Goal: Information Seeking & Learning: Learn about a topic

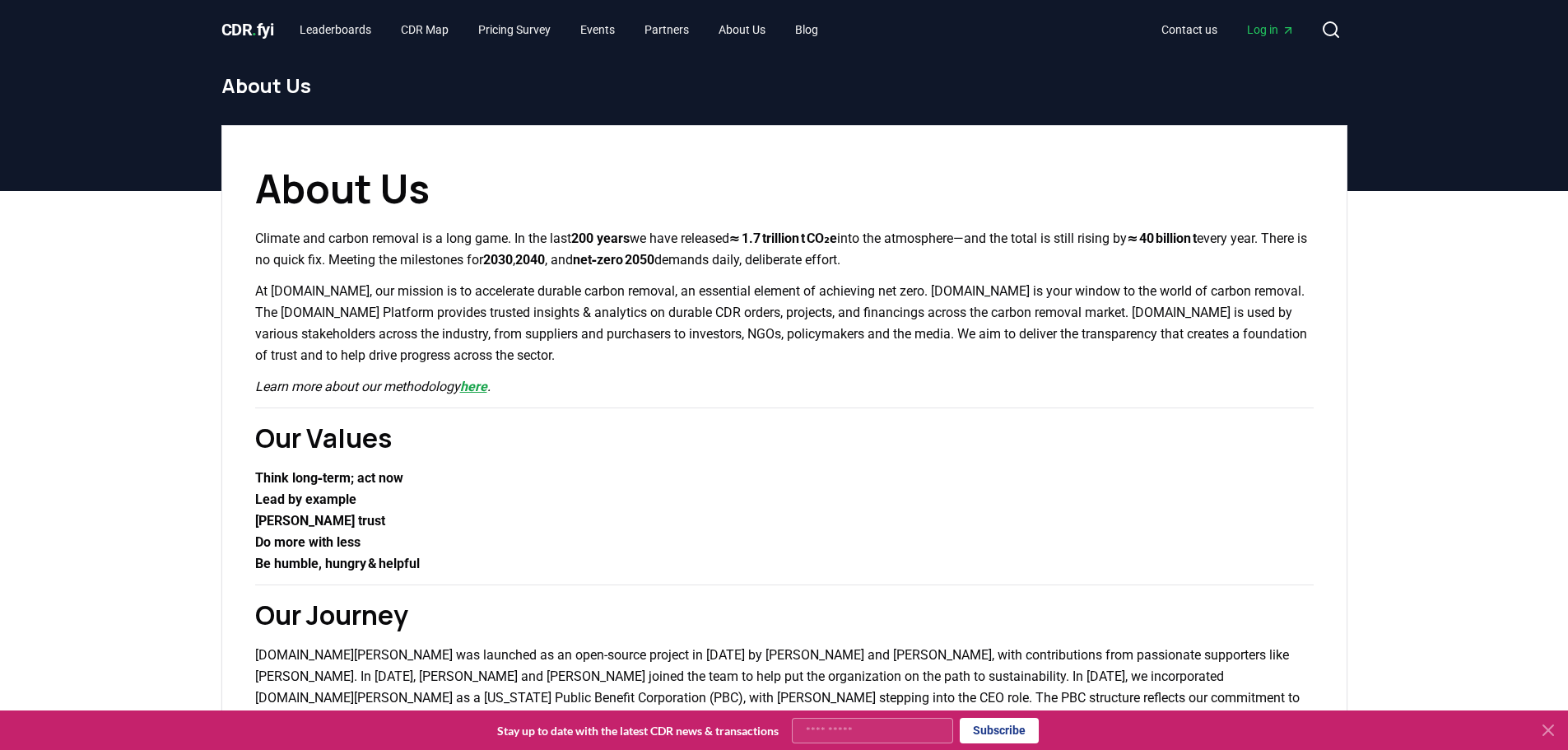
click at [475, 393] on link "here" at bounding box center [473, 386] width 27 height 15
click at [825, 27] on link "Blog" at bounding box center [806, 29] width 49 height 30
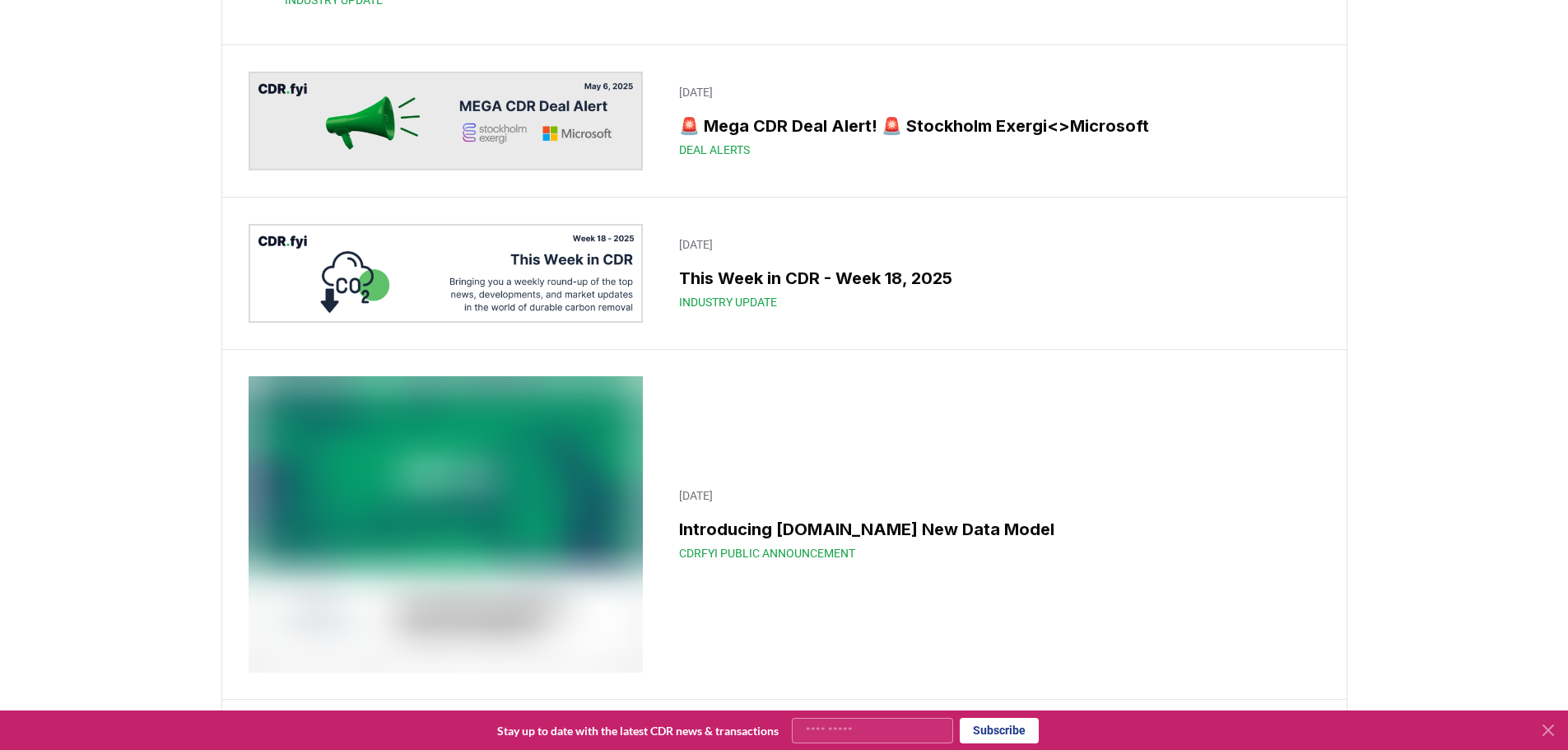
scroll to position [5842, 0]
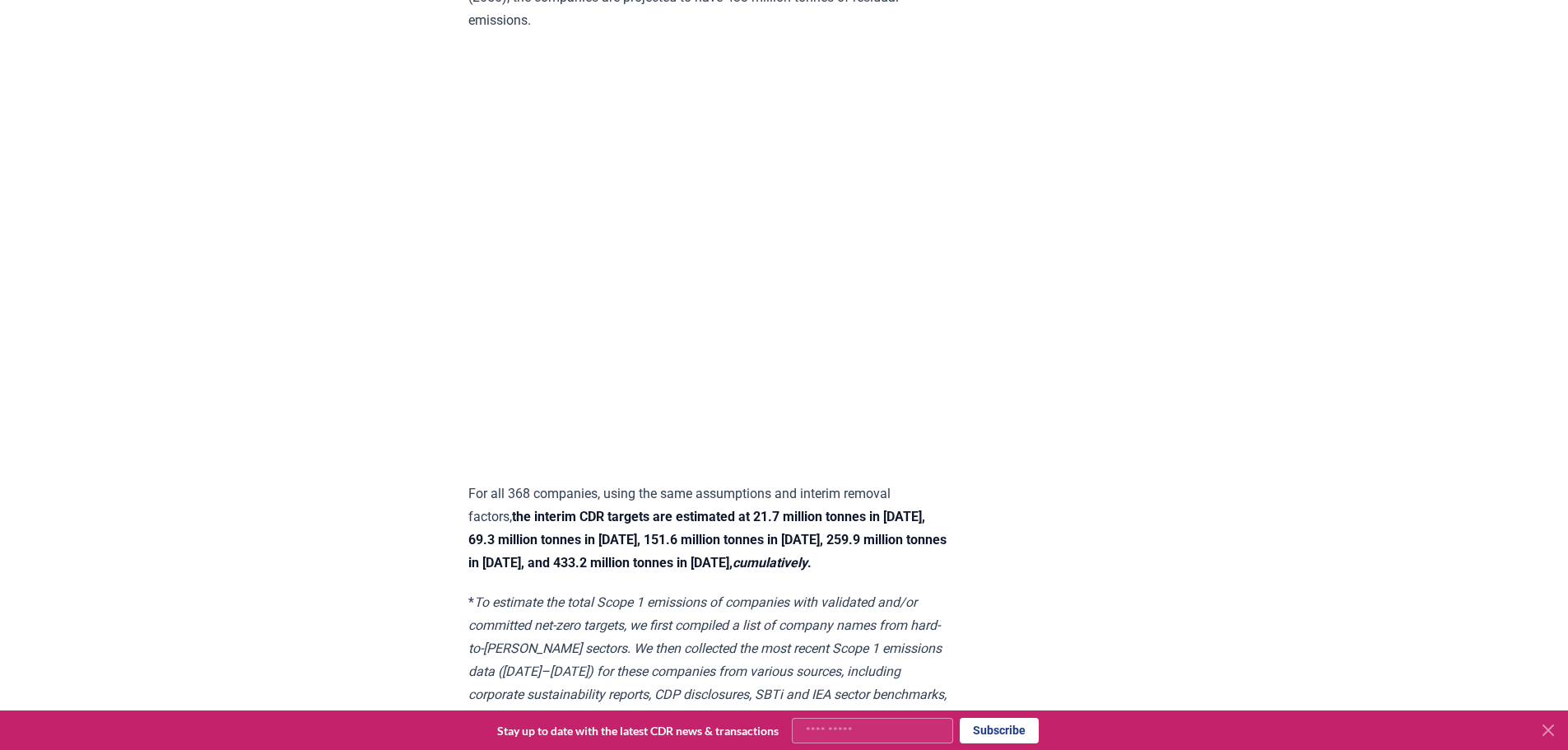
scroll to position [5608, 0]
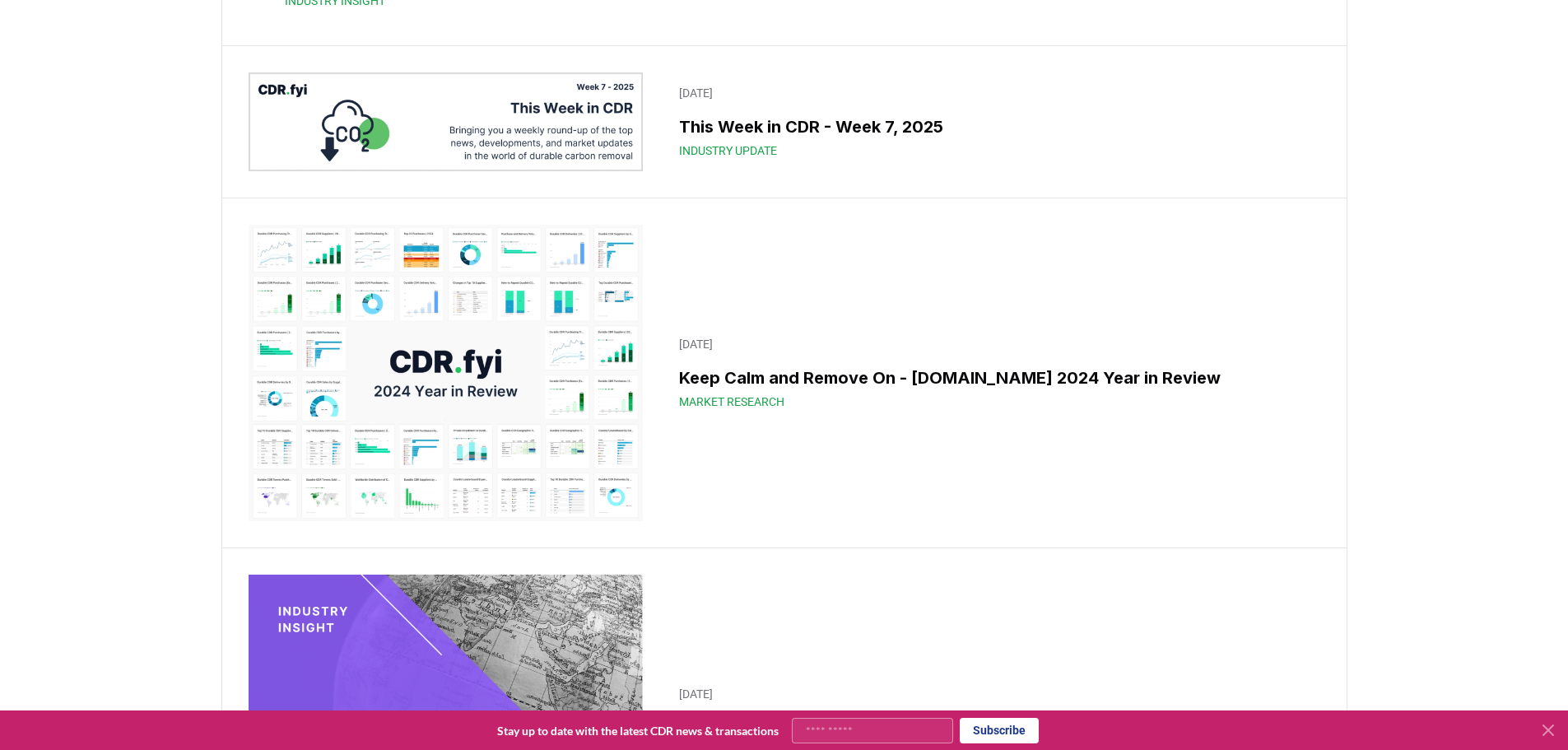
scroll to position [10152, 0]
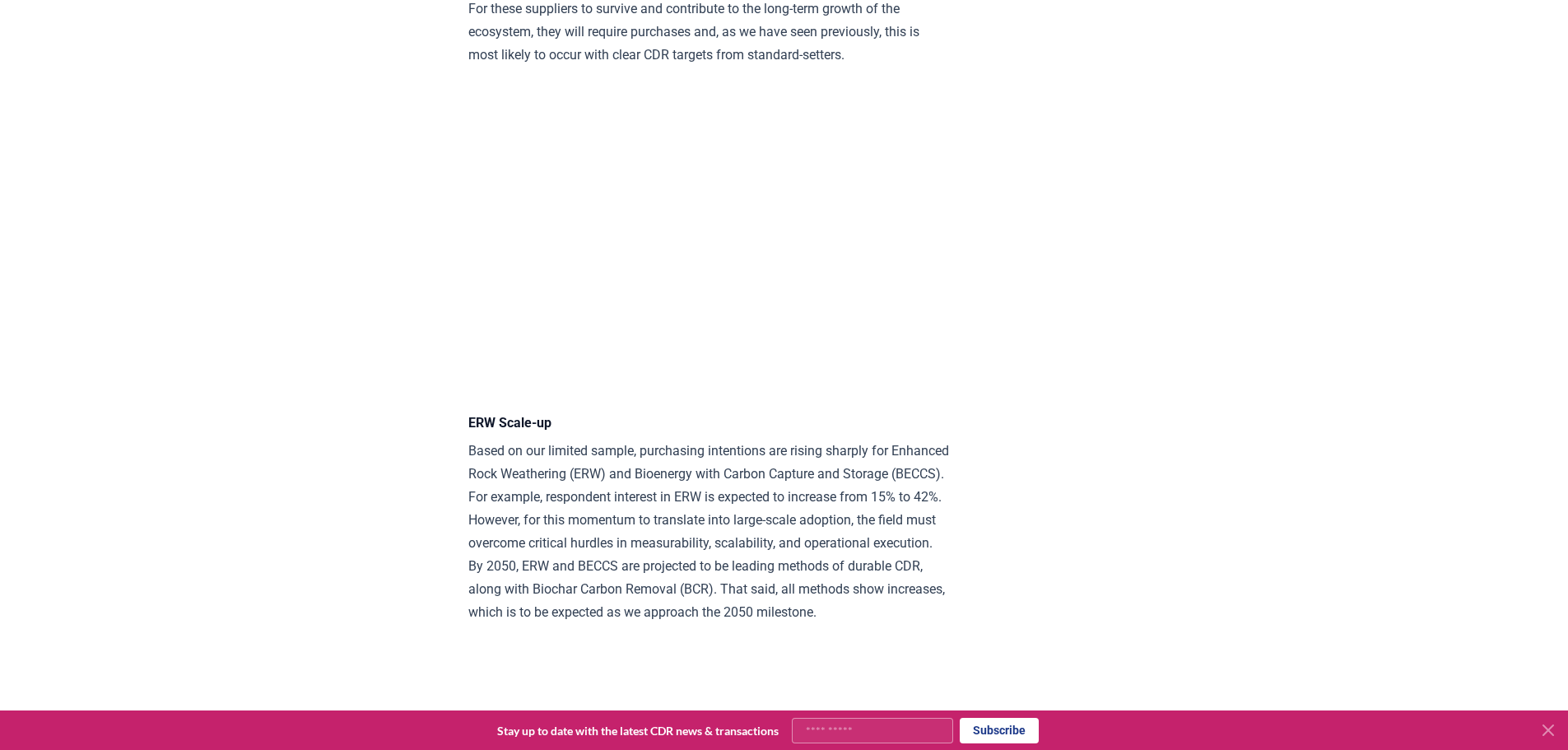
scroll to position [7406, 0]
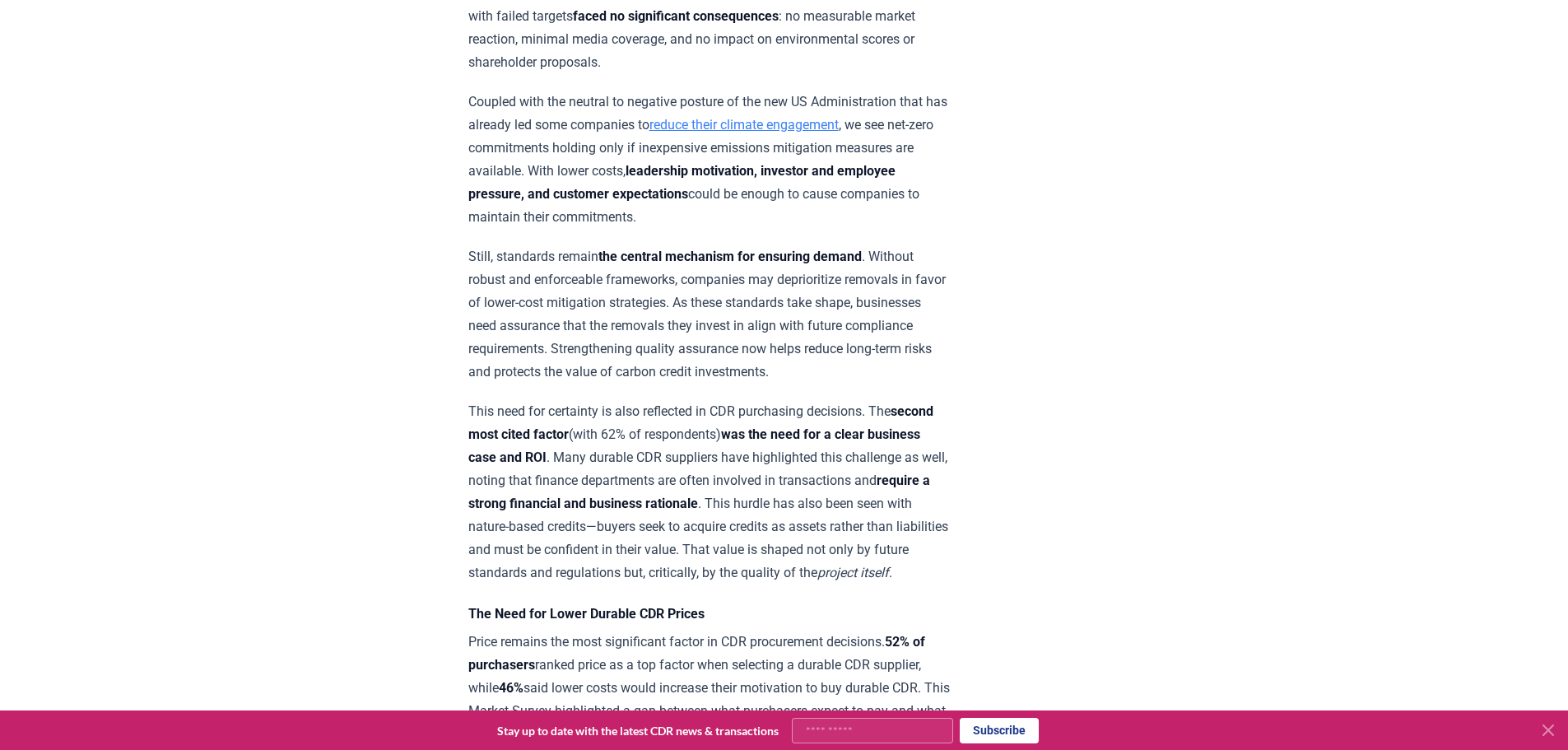
drag, startPoint x: 873, startPoint y: 507, endPoint x: 872, endPoint y: 497, distance: 10.0
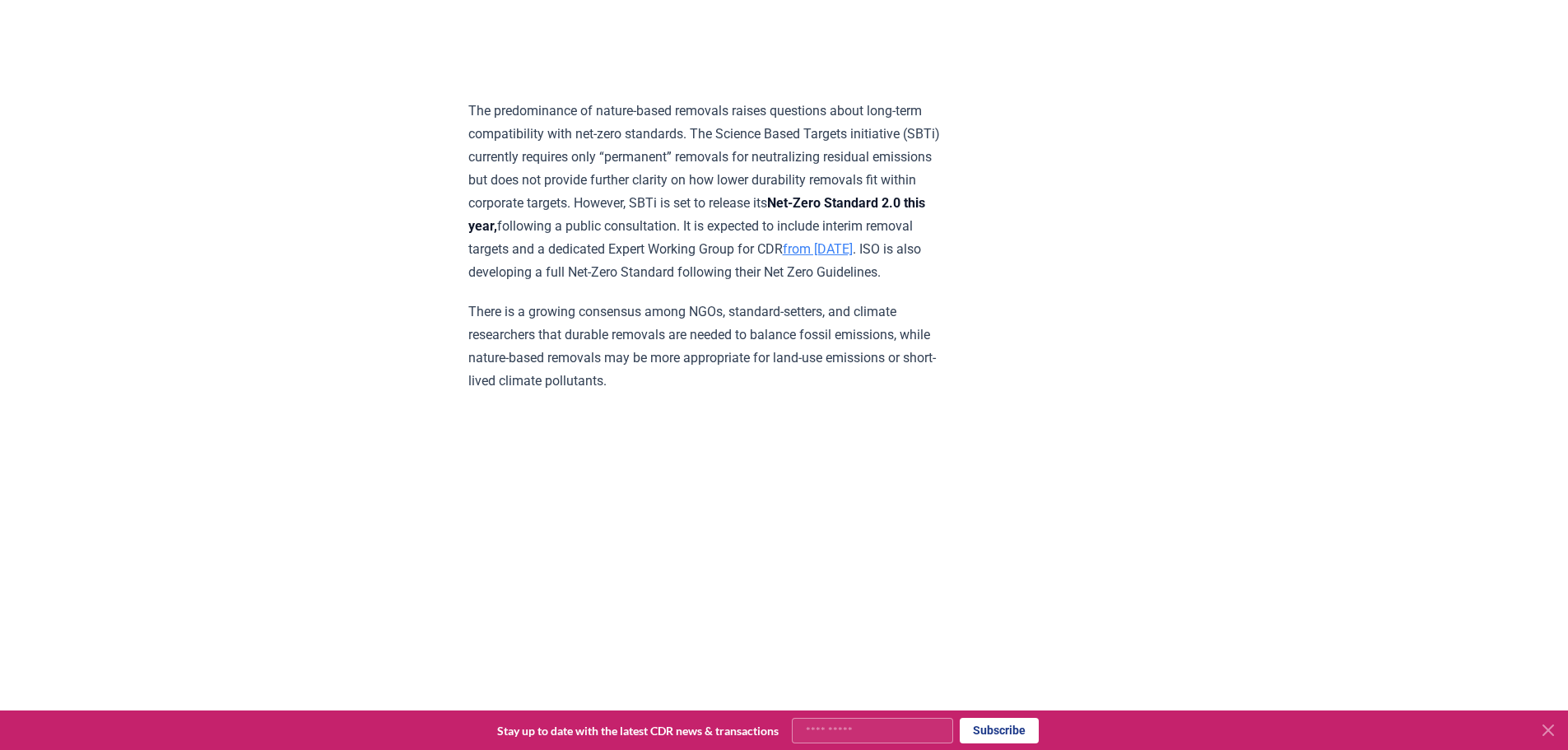
scroll to position [0, 0]
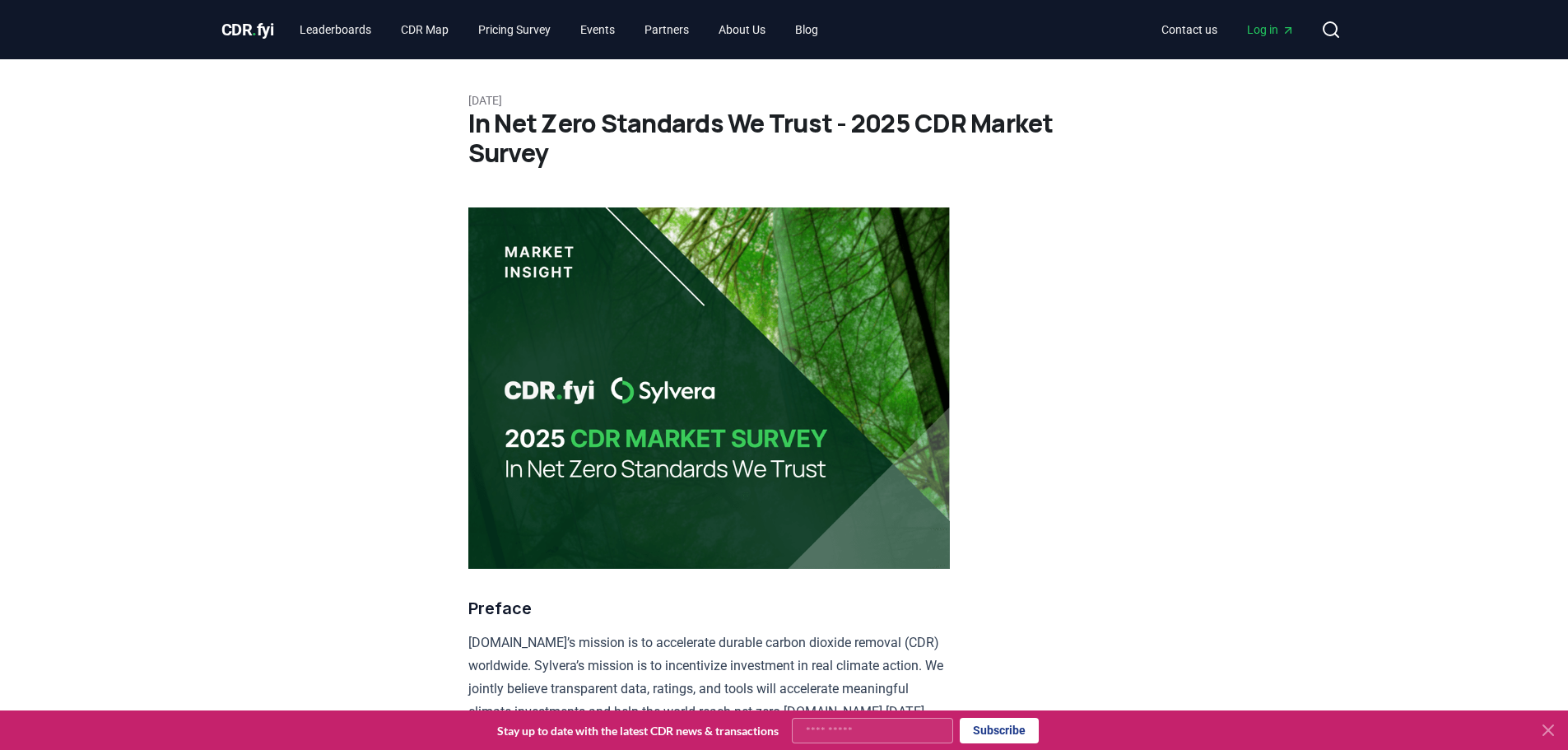
click at [1543, 731] on icon at bounding box center [1548, 730] width 20 height 20
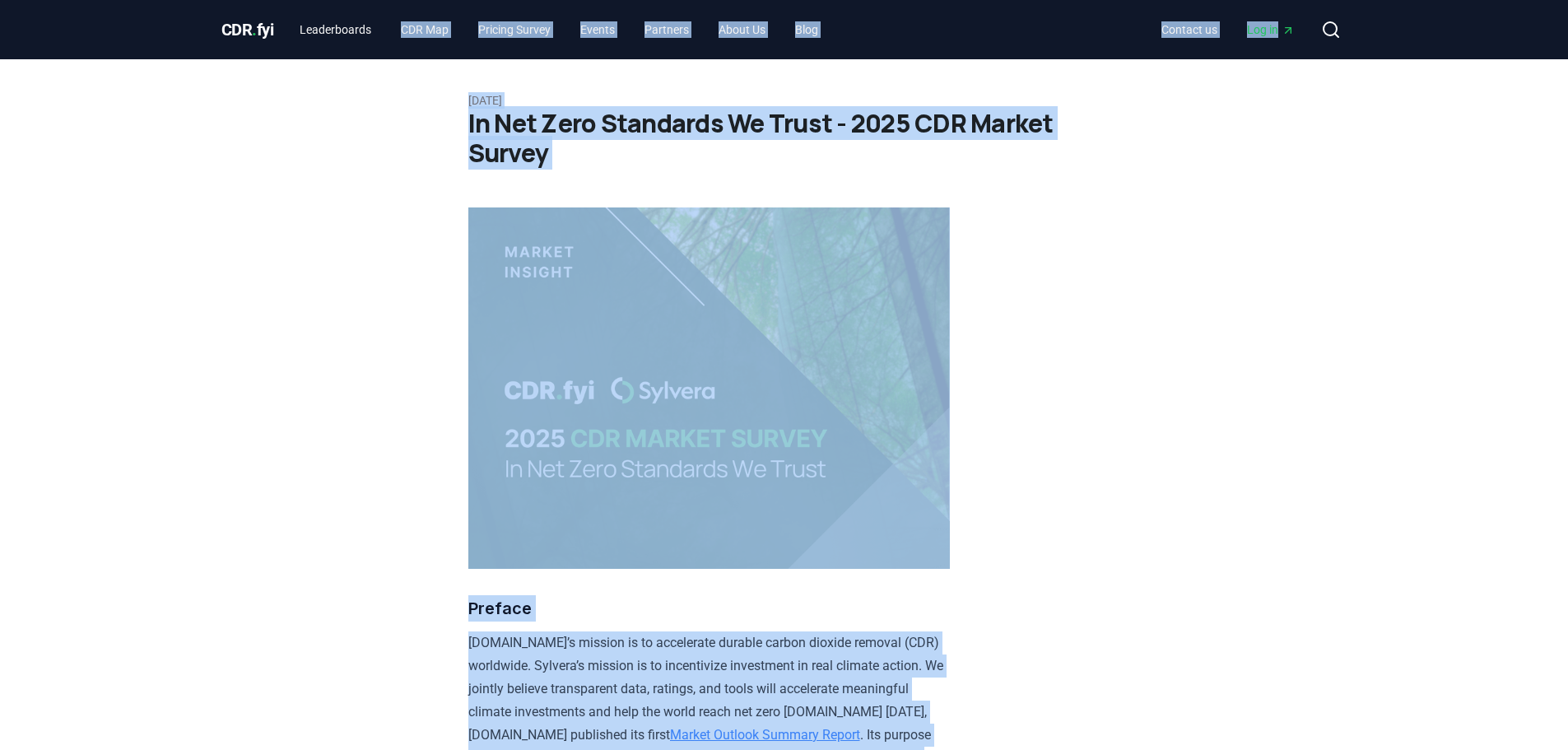
drag, startPoint x: 736, startPoint y: 380, endPoint x: 361, endPoint y: 45, distance: 502.8
copy div "LOR Ips Dolorsi Ametco Adipis Elitsedd Eiusm Te Inci Utlabor et Dol ma Aliqua E…"
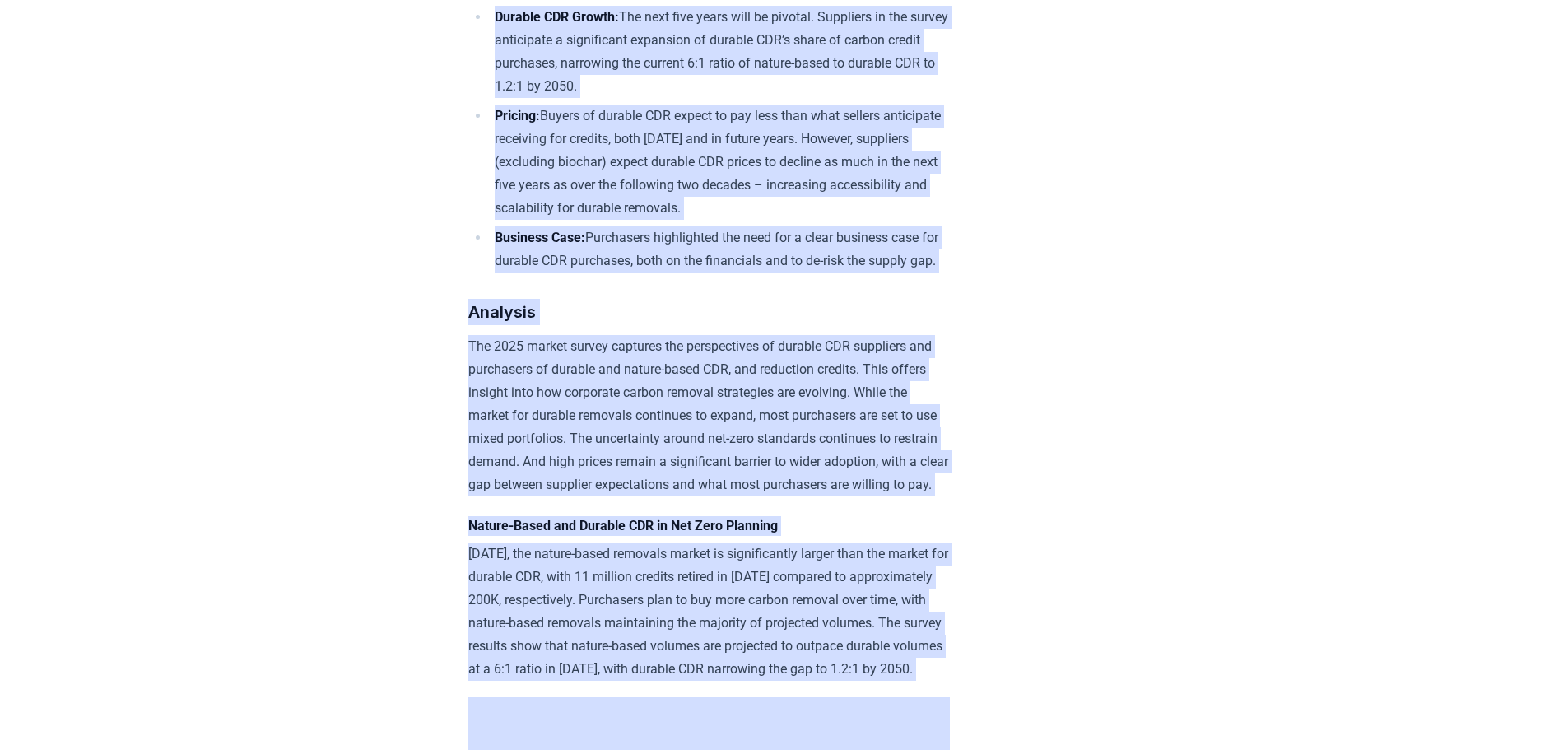
scroll to position [2304, 0]
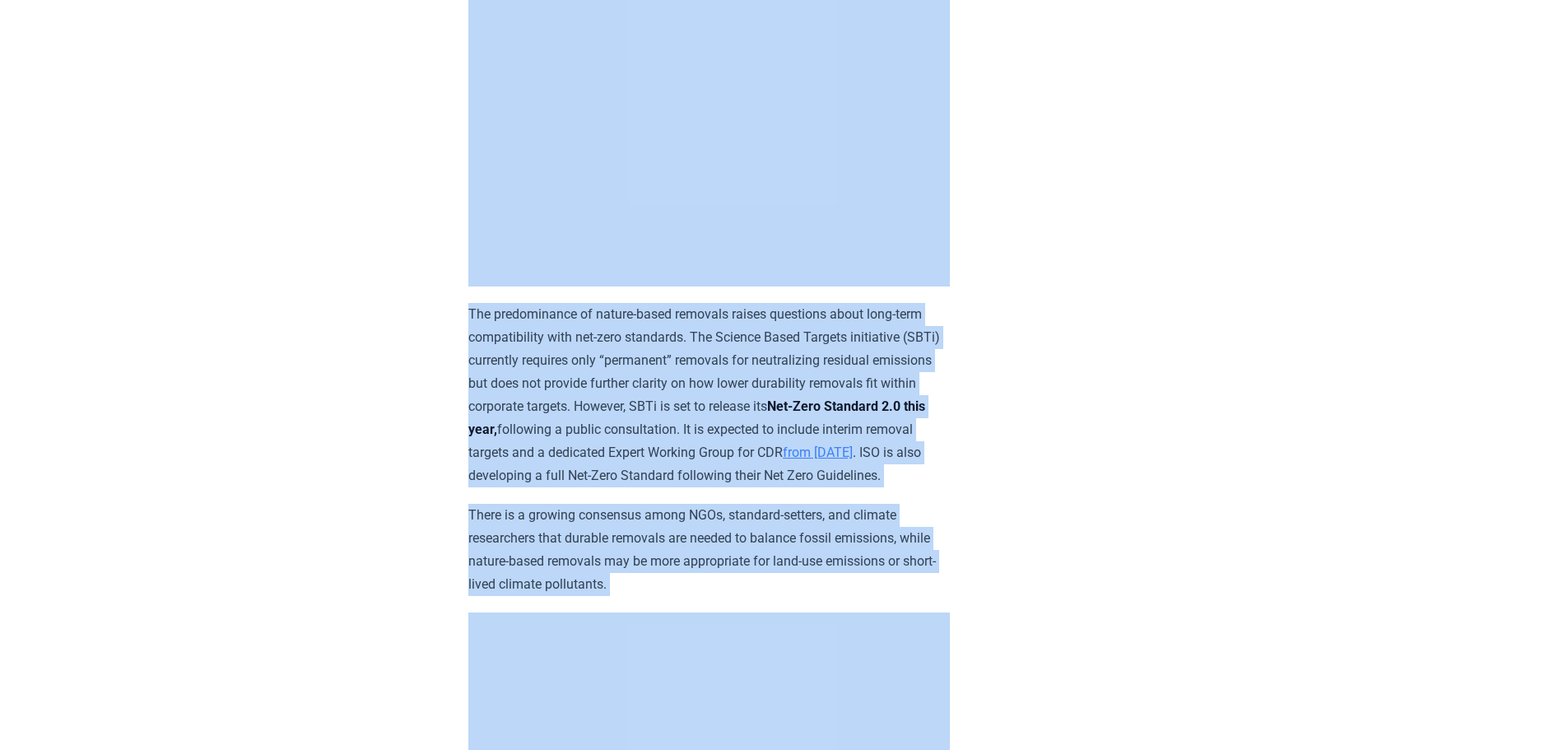
click at [908, 579] on p "There is a growing consensus among NGOs, standard-setters, and climate research…" at bounding box center [708, 550] width 481 height 92
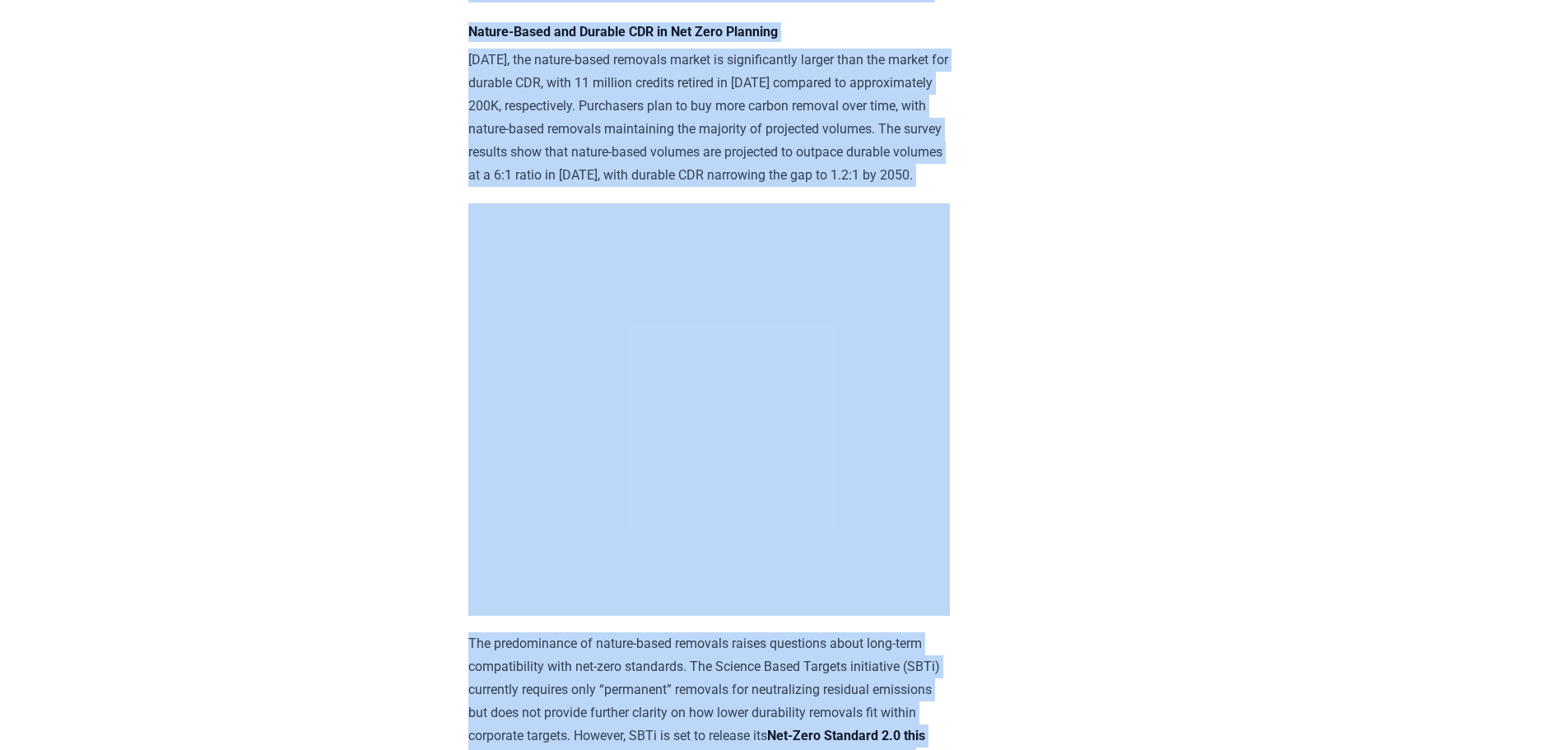
scroll to position [1893, 0]
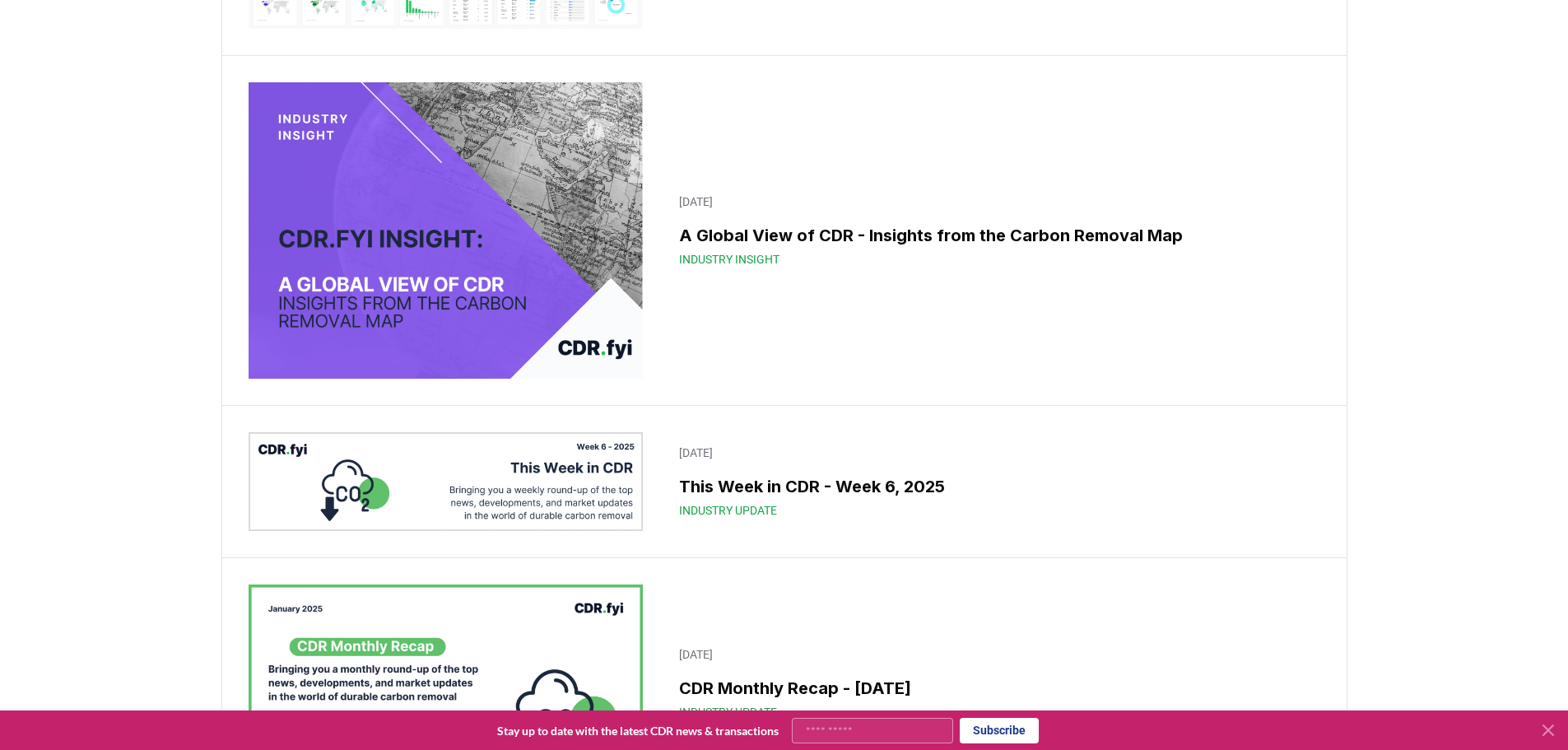
scroll to position [10765, 0]
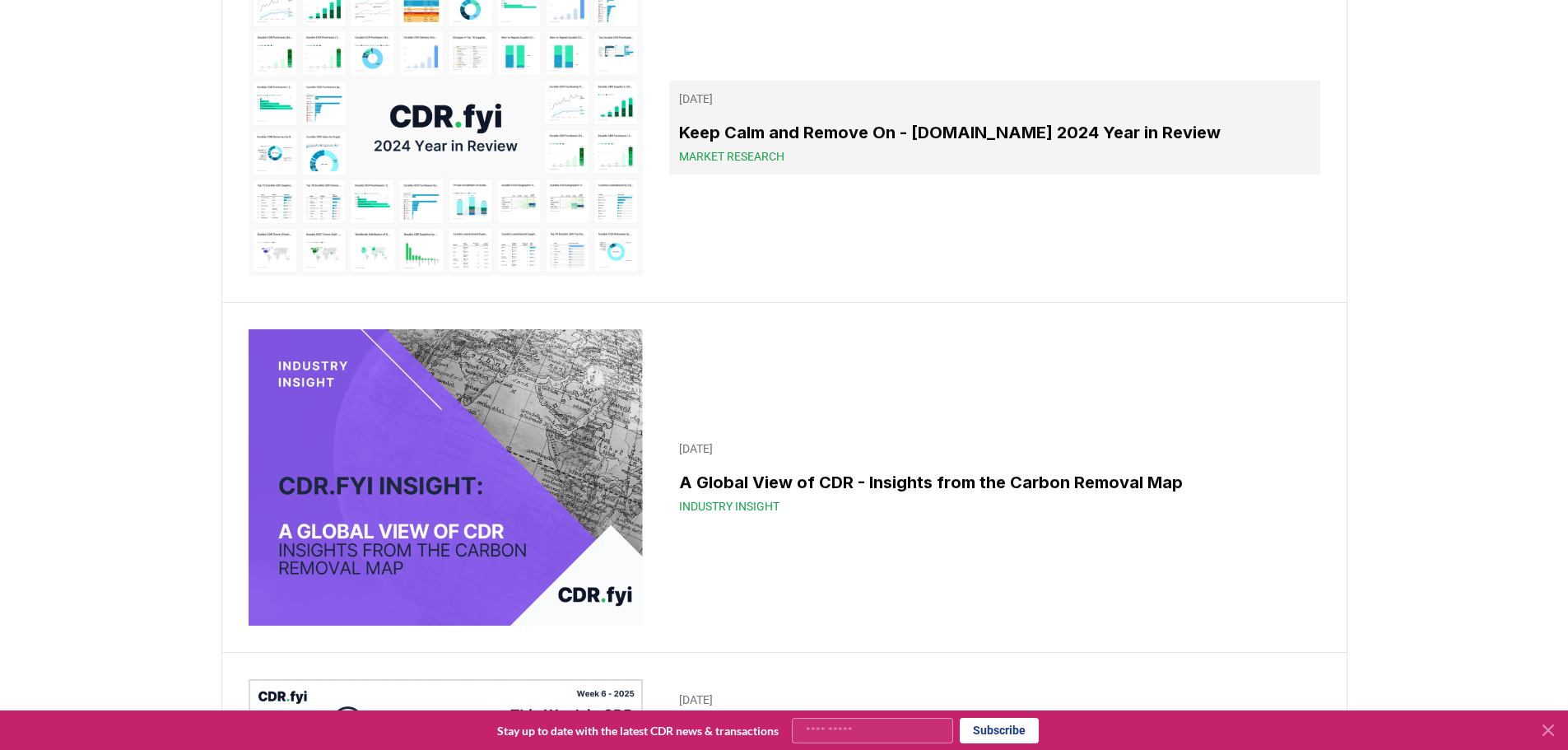
click at [1042, 145] on h3 "Keep Calm and Remove On - [DOMAIN_NAME] 2024 Year in Review" at bounding box center [994, 132] width 630 height 25
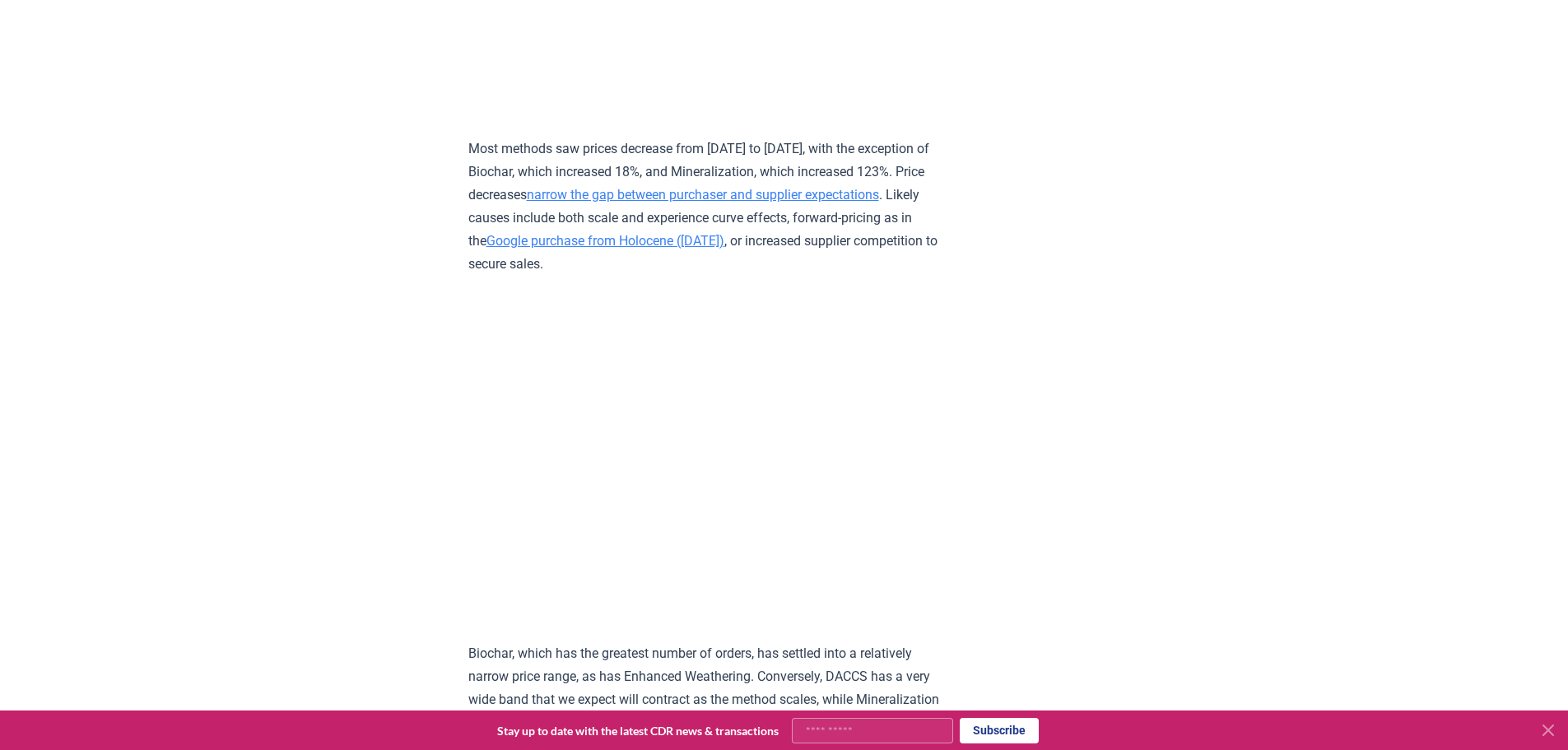
scroll to position [7735, 0]
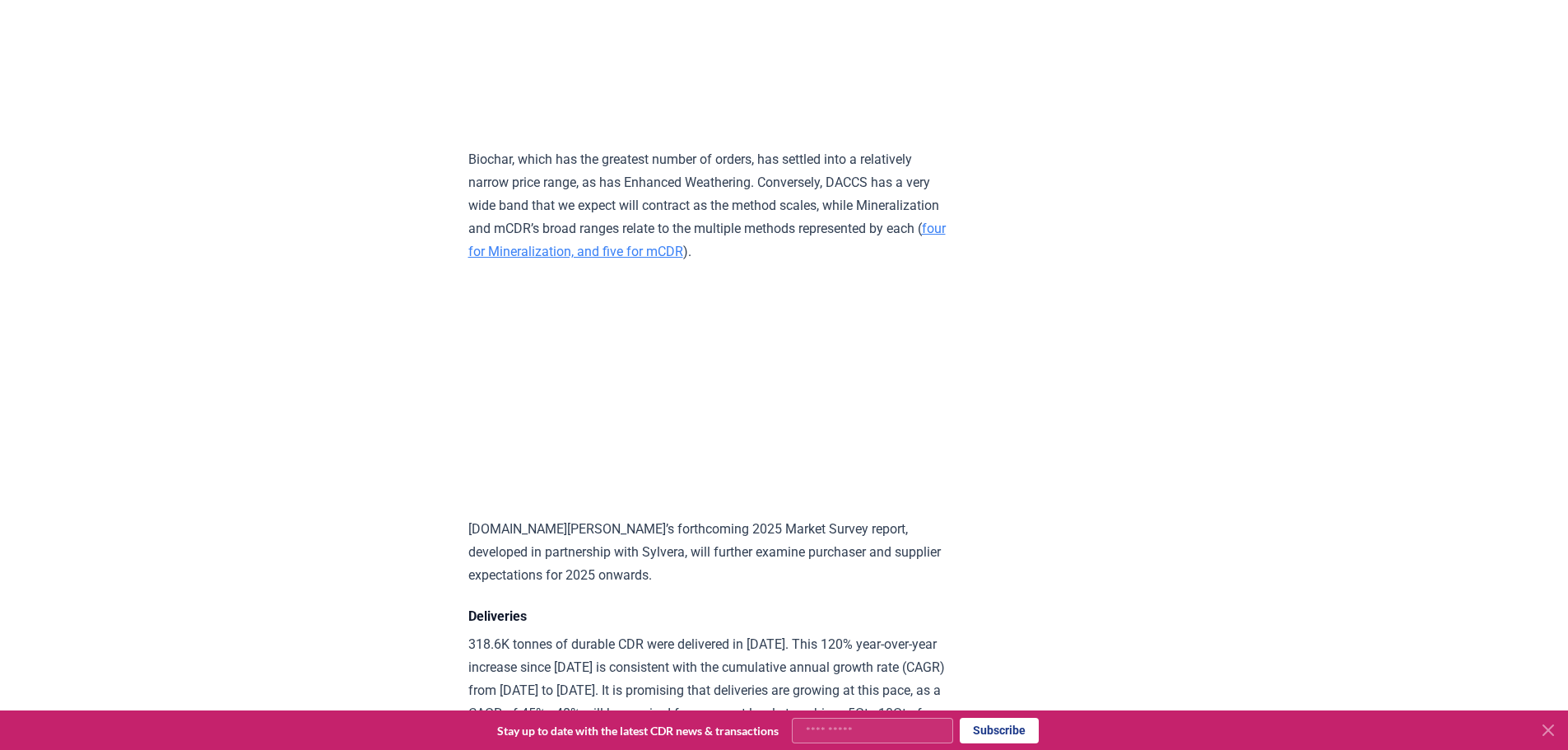
click at [770, 245] on link "four for Mineralization, and five for mCDR" at bounding box center [707, 240] width 478 height 39
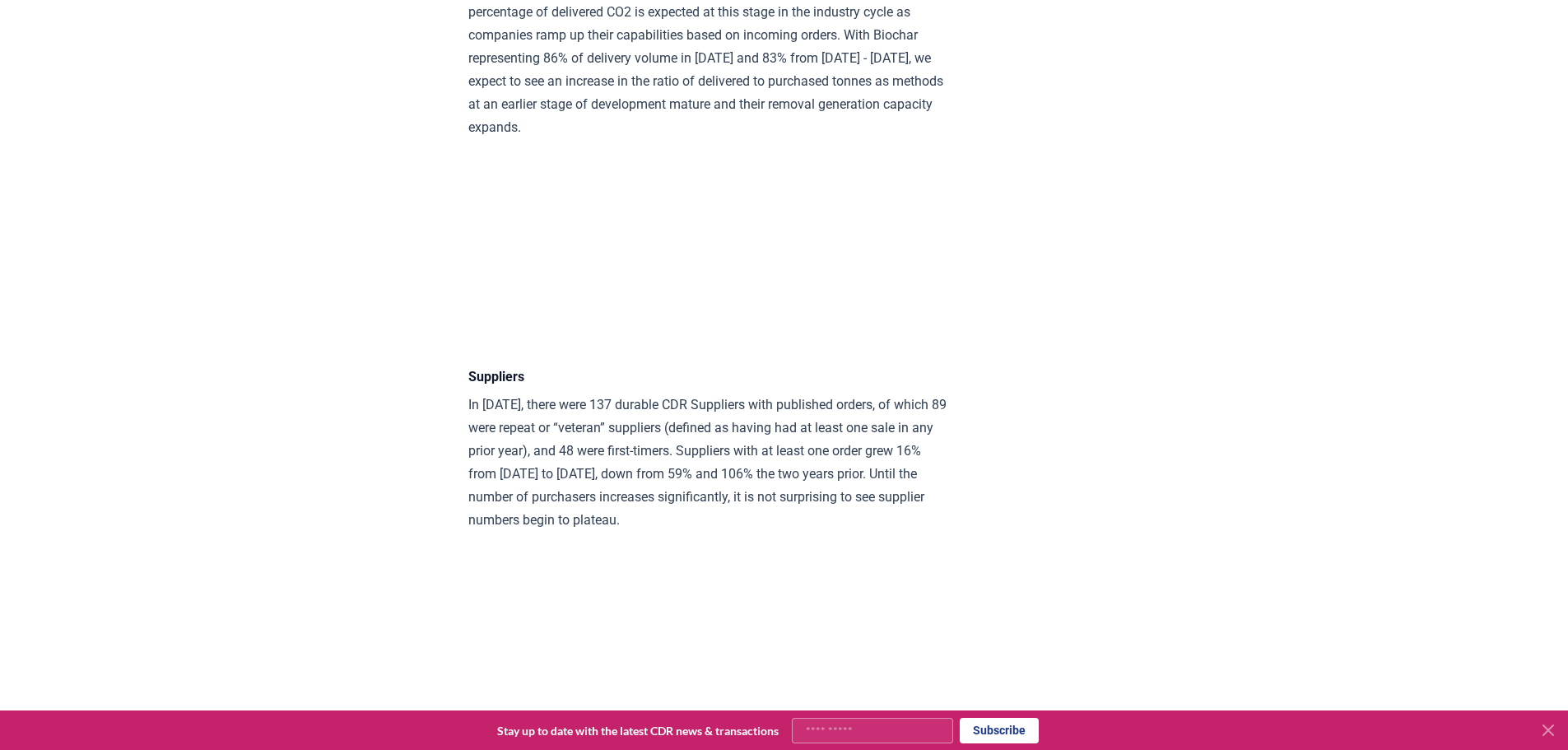
scroll to position [8969, 0]
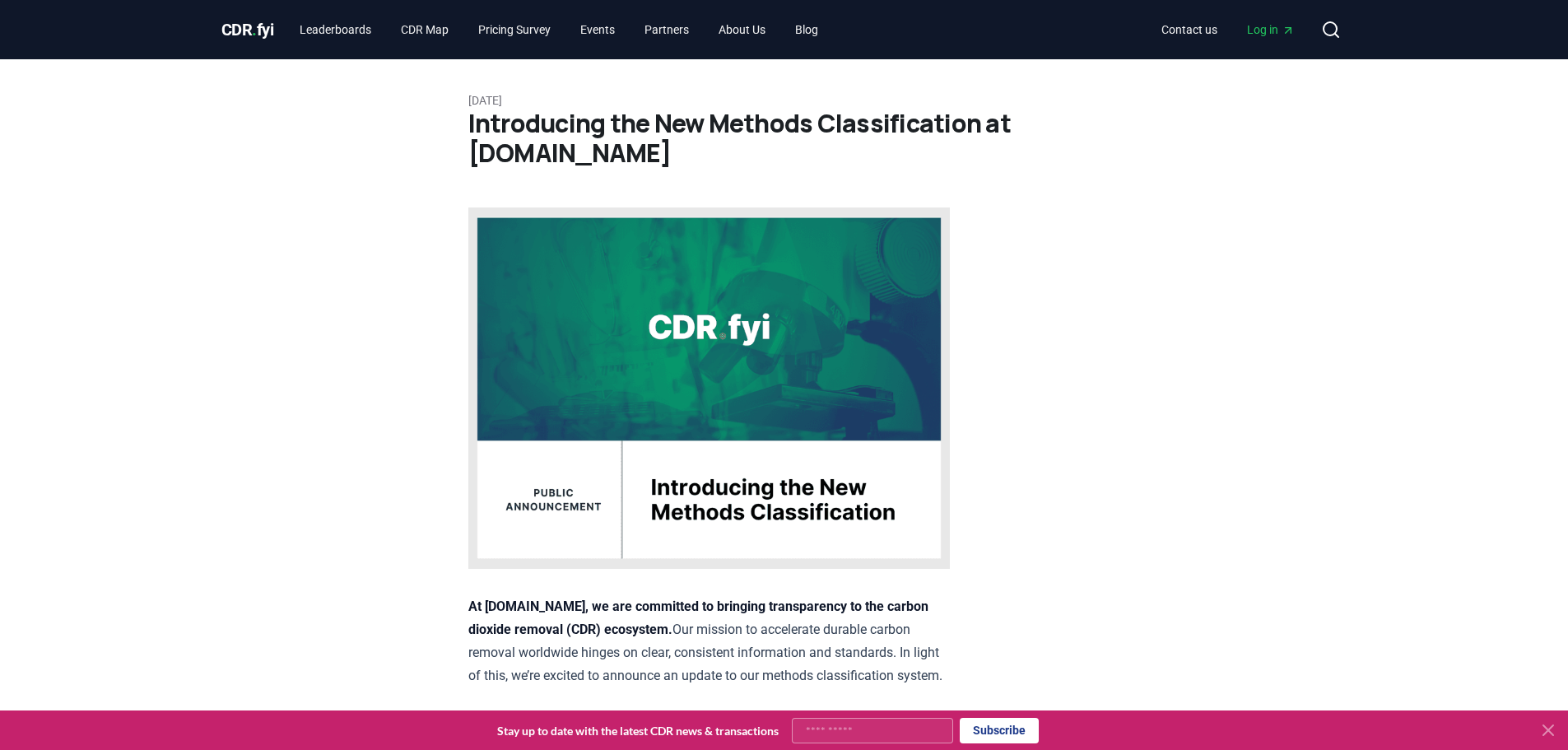
click at [1543, 729] on icon at bounding box center [1548, 730] width 20 height 20
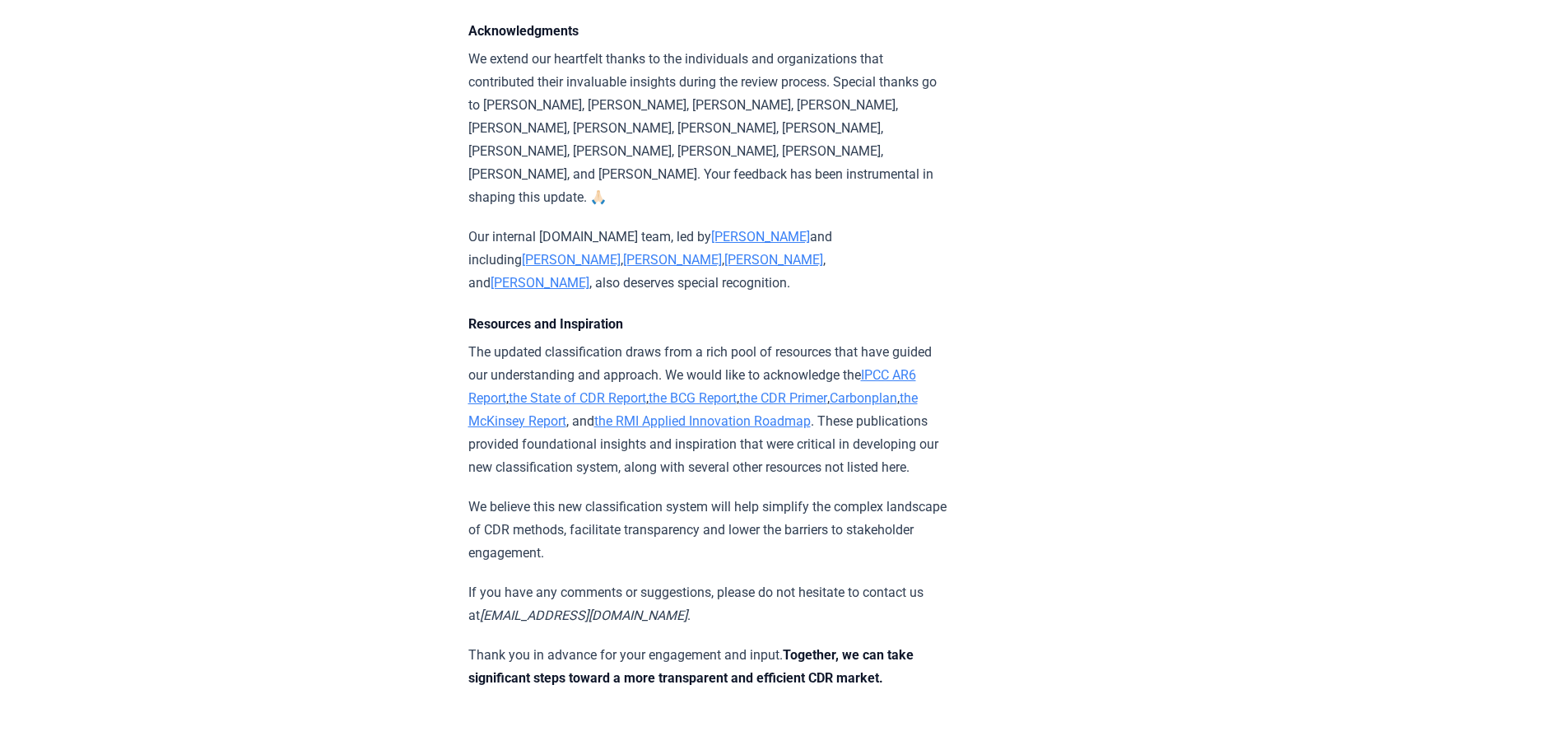
scroll to position [2140, 0]
